Goal: Entertainment & Leisure: Consume media (video, audio)

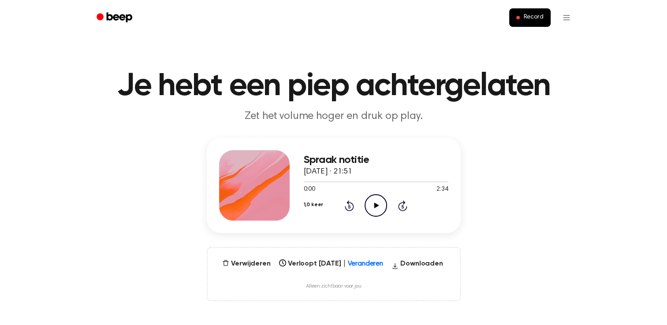
click at [378, 205] on icon at bounding box center [376, 206] width 5 height 6
click at [377, 211] on icon "Audio pauzeren" at bounding box center [376, 205] width 22 height 22
click at [349, 206] on icon "5 seconden terugspoelen" at bounding box center [349, 205] width 10 height 11
click at [348, 206] on icon at bounding box center [349, 207] width 2 height 4
click at [347, 206] on icon "5 seconden terugspoelen" at bounding box center [349, 205] width 10 height 11
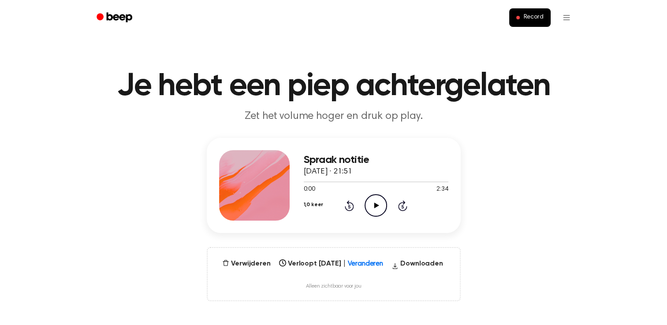
click at [346, 205] on icon "5 seconden terugspoelen" at bounding box center [349, 205] width 10 height 11
click at [345, 205] on icon "5 seconden terugspoelen" at bounding box center [349, 205] width 10 height 11
click at [377, 201] on icon "Audio afspelen" at bounding box center [376, 205] width 22 height 22
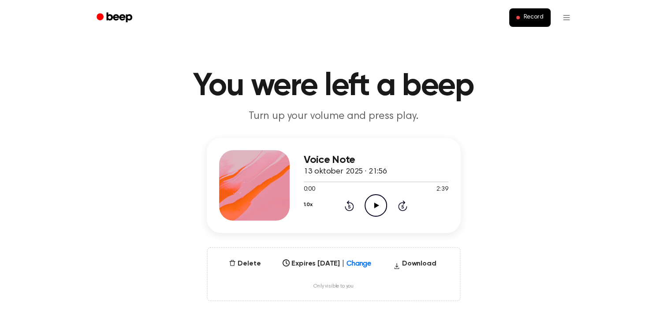
click at [377, 206] on icon at bounding box center [376, 206] width 5 height 6
click at [377, 205] on icon at bounding box center [376, 206] width 5 height 6
